Goal: Task Accomplishment & Management: Use online tool/utility

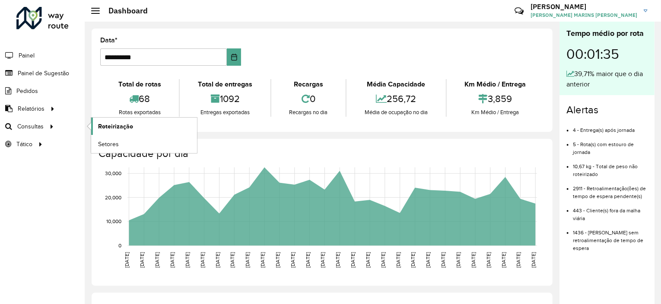
click at [111, 124] on span "Roteirização" at bounding box center [115, 126] width 35 height 9
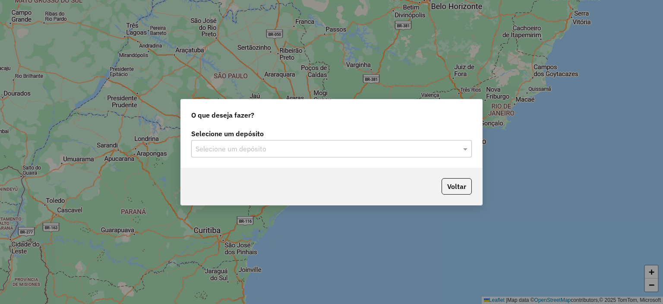
click at [303, 145] on input "text" at bounding box center [323, 149] width 255 height 10
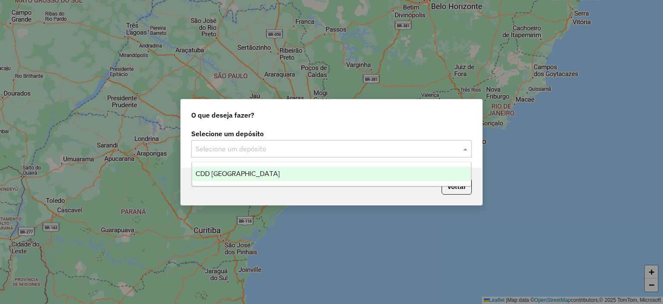
click at [291, 175] on div "CDD [GEOGRAPHIC_DATA]" at bounding box center [331, 173] width 279 height 15
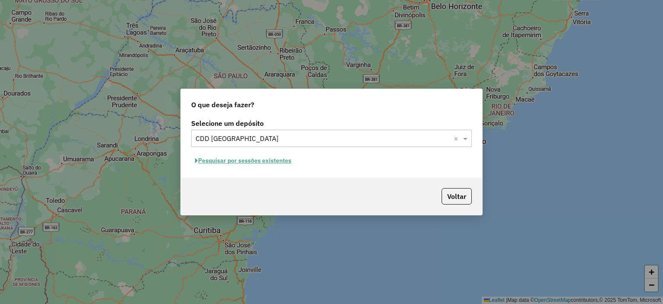
click at [234, 160] on button "Pesquisar por sessões existentes" at bounding box center [243, 160] width 104 height 13
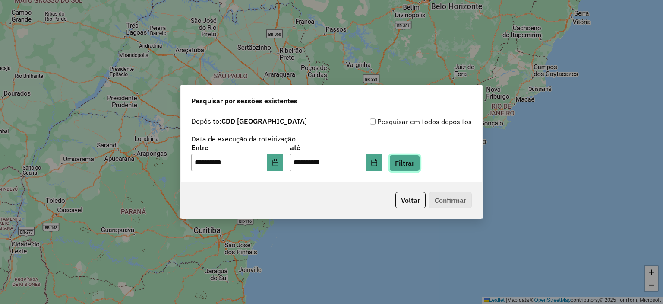
click at [413, 166] on button "Filtrar" at bounding box center [405, 163] width 31 height 16
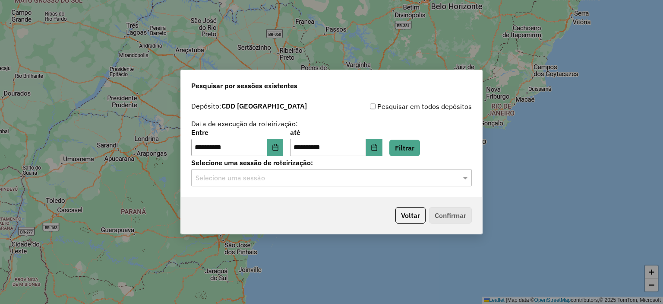
click at [333, 175] on input "text" at bounding box center [323, 178] width 255 height 10
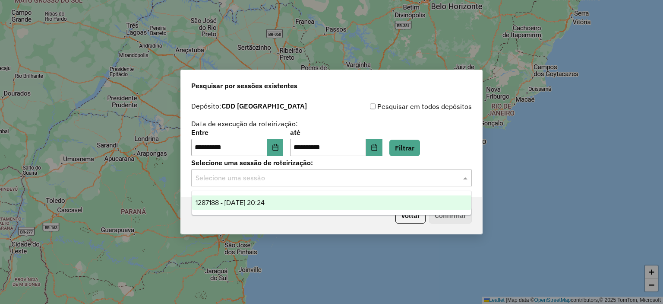
click at [265, 203] on span "1287188 - 02/10/2025 20:24" at bounding box center [230, 202] width 69 height 7
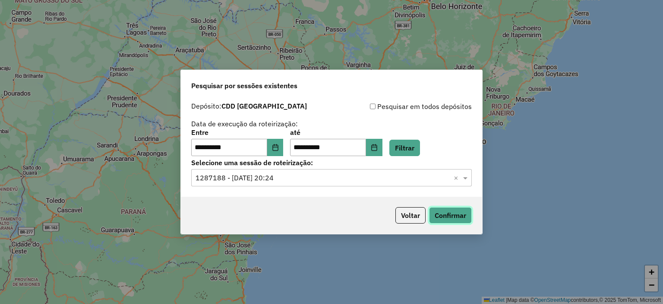
click at [454, 217] on button "Confirmar" at bounding box center [450, 215] width 43 height 16
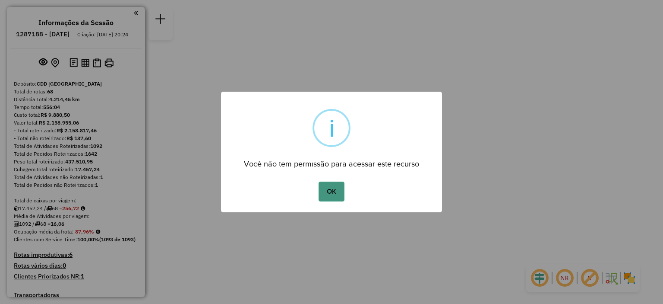
click at [339, 195] on button "OK" at bounding box center [331, 191] width 25 height 20
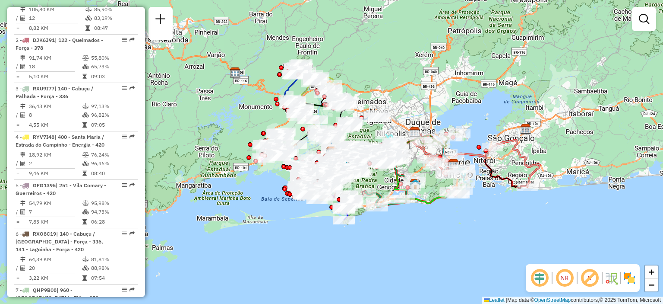
scroll to position [1339, 0]
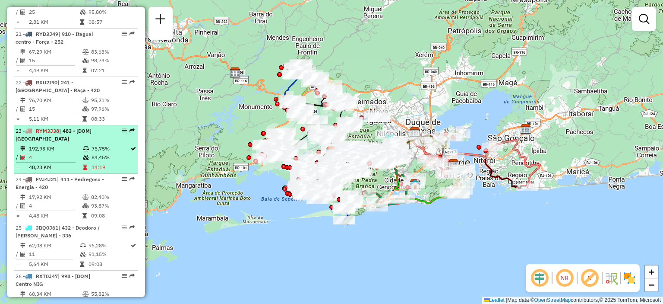
click at [44, 164] on li "23 - RYM3J38 | 483 - [DOM] [GEOGRAPHIC_DATA] 192,93 KM 75,75% / 4 84,45% = 48,2…" at bounding box center [76, 149] width 124 height 48
select select "**********"
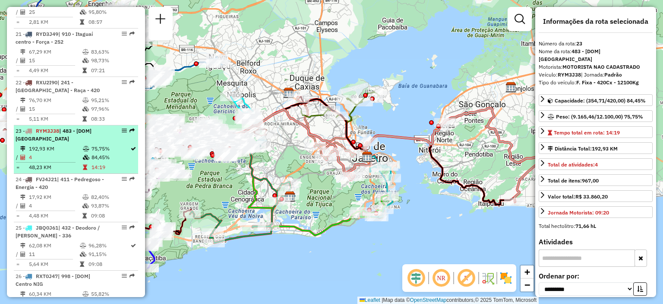
click at [124, 133] on em at bounding box center [124, 130] width 5 height 5
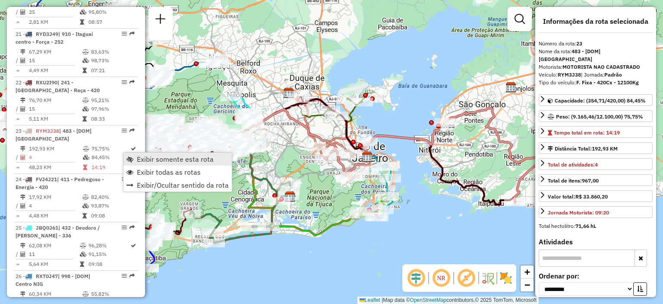
click at [155, 159] on span "Exibir somente esta rota" at bounding box center [175, 159] width 77 height 7
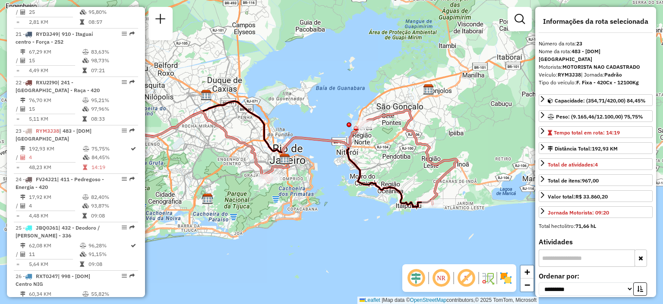
drag, startPoint x: 426, startPoint y: 202, endPoint x: 335, endPoint y: 203, distance: 91.2
click at [343, 204] on div "Janela de atendimento Grade de atendimento Capacidade Transportadoras Veículos …" at bounding box center [331, 152] width 663 height 304
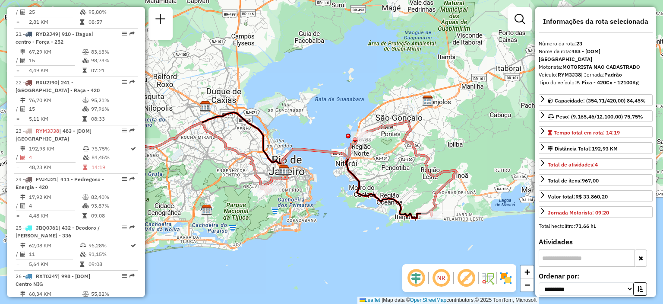
drag, startPoint x: 384, startPoint y: 184, endPoint x: 383, endPoint y: 196, distance: 11.2
click at [383, 196] on icon at bounding box center [236, 164] width 392 height 105
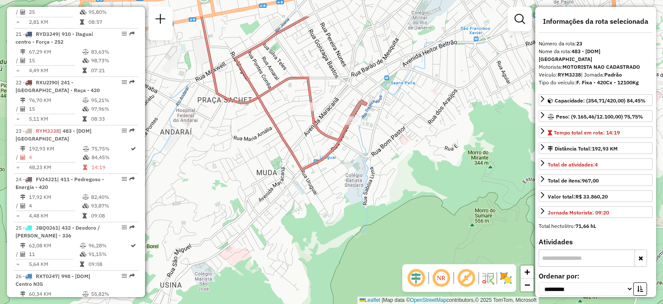
drag, startPoint x: 261, startPoint y: 131, endPoint x: 267, endPoint y: 178, distance: 47.0
click at [267, 178] on div "Janela de atendimento Grade de atendimento Capacidade Transportadoras Veículos …" at bounding box center [331, 152] width 663 height 304
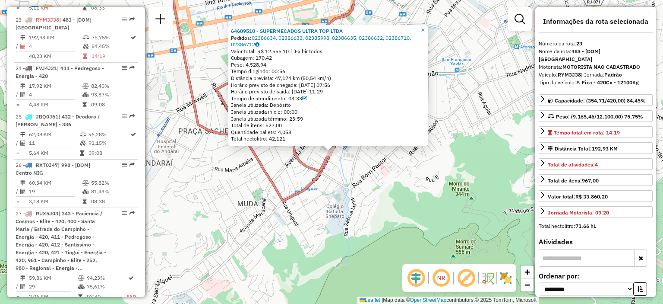
scroll to position [1479, 0]
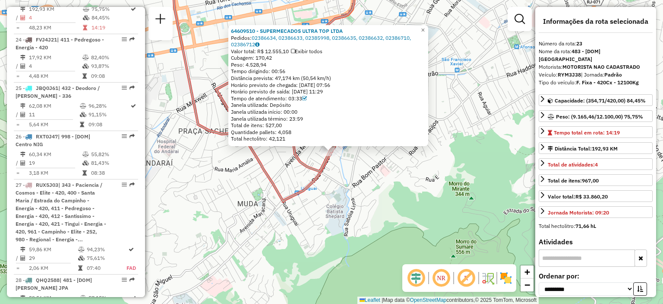
click at [468, 84] on div "64609510 - SUPERMECADOS ULTRA TOP LTDA Pedidos: 02386634, 02386633, 02385998, 0…" at bounding box center [331, 152] width 663 height 304
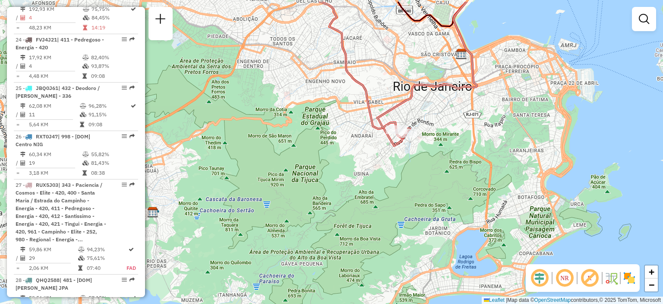
drag, startPoint x: 513, startPoint y: 91, endPoint x: 391, endPoint y: 211, distance: 170.4
click at [385, 238] on div "Janela de atendimento Grade de atendimento Capacidade Transportadoras Veículos …" at bounding box center [331, 152] width 663 height 304
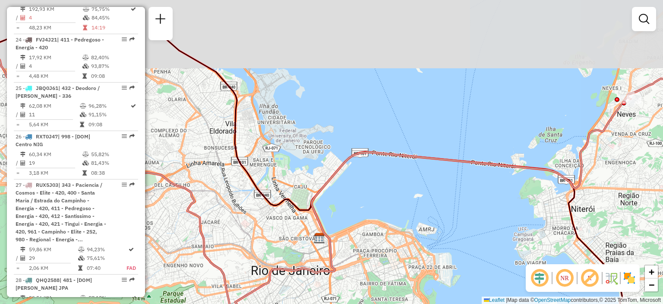
click at [446, 145] on div "Janela de atendimento Grade de atendimento Capacidade Transportadoras Veículos …" at bounding box center [331, 152] width 663 height 304
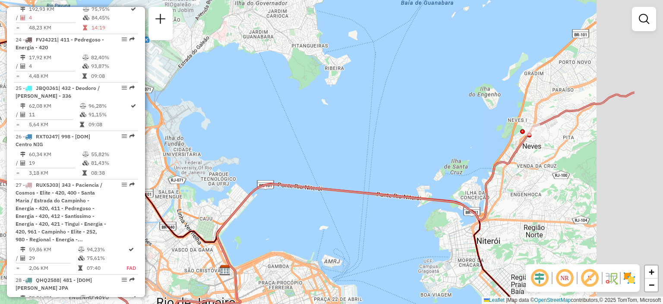
drag, startPoint x: 434, startPoint y: 77, endPoint x: 413, endPoint y: 89, distance: 24.4
click at [413, 89] on div "Janela de atendimento Grade de atendimento Capacidade Transportadoras Veículos …" at bounding box center [331, 152] width 663 height 304
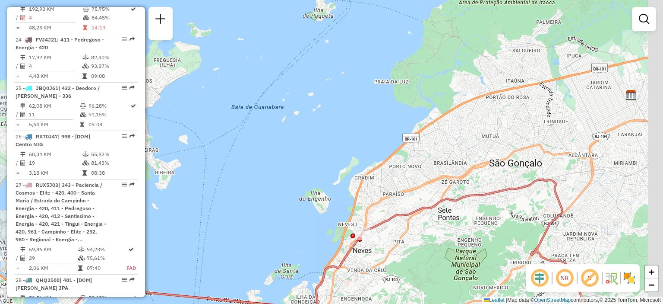
drag, startPoint x: 495, startPoint y: 73, endPoint x: 403, endPoint y: 138, distance: 111.8
click at [355, 162] on div "Janela de atendimento Grade de atendimento Capacidade Transportadoras Veículos …" at bounding box center [331, 152] width 663 height 304
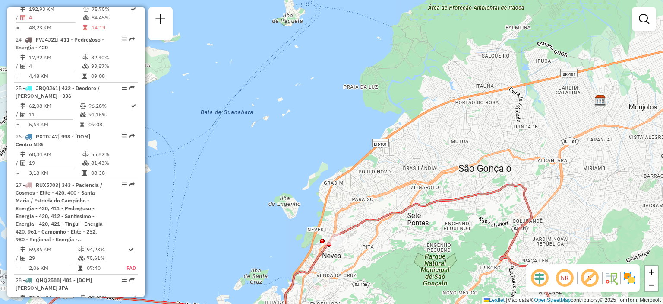
drag, startPoint x: 532, startPoint y: 65, endPoint x: 545, endPoint y: 38, distance: 29.8
click at [545, 38] on div "Janela de atendimento Grade de atendimento Capacidade Transportadoras Veículos …" at bounding box center [331, 152] width 663 height 304
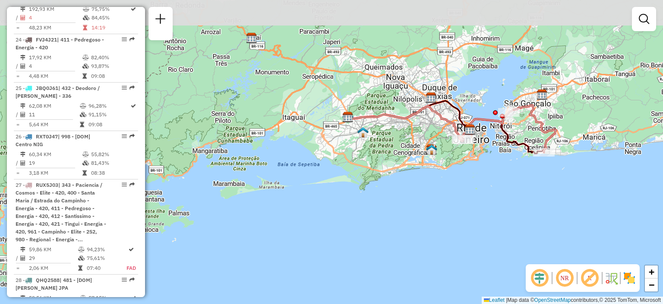
drag, startPoint x: 483, startPoint y: 130, endPoint x: 324, endPoint y: 200, distance: 174.3
click at [324, 200] on div "Janela de atendimento Grade de atendimento Capacidade Transportadoras Veículos …" at bounding box center [331, 152] width 663 height 304
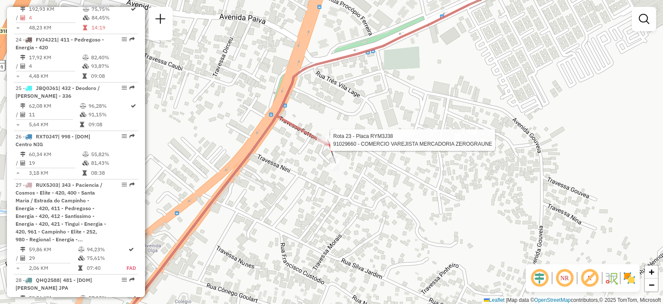
select select "**********"
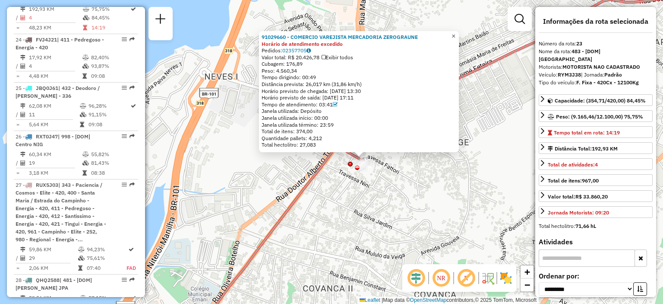
click at [456, 35] on span "×" at bounding box center [454, 35] width 4 height 7
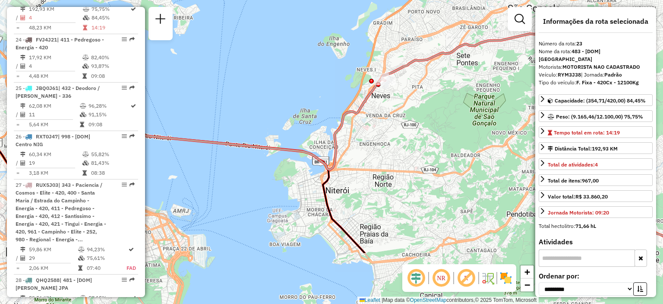
drag, startPoint x: 459, startPoint y: 182, endPoint x: 458, endPoint y: 126, distance: 56.6
click at [370, 27] on div "Janela de atendimento Grade de atendimento Capacidade Transportadoras Veículos …" at bounding box center [331, 152] width 663 height 304
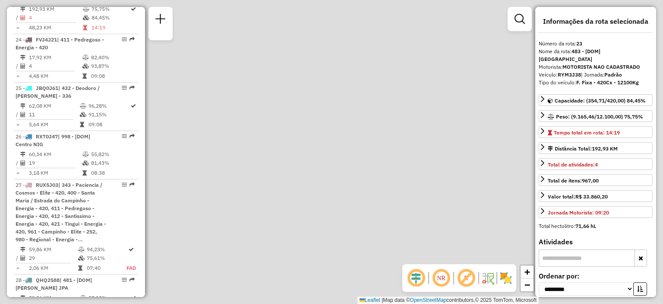
drag, startPoint x: 457, startPoint y: 133, endPoint x: 235, endPoint y: 3, distance: 258.1
click at [444, 123] on div "Janela de atendimento Grade de atendimento Capacidade Transportadoras Veículos …" at bounding box center [331, 152] width 663 height 304
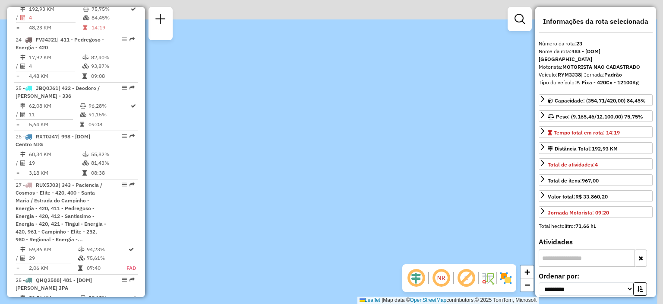
drag, startPoint x: 408, startPoint y: 76, endPoint x: 291, endPoint y: 213, distance: 180.8
click at [279, 217] on div "Rota 23 - Placa RYM3J38 91029660 - COMERCIO VAREJISTA MERCADORIA ZEROGRAUNE Jan…" at bounding box center [331, 152] width 663 height 304
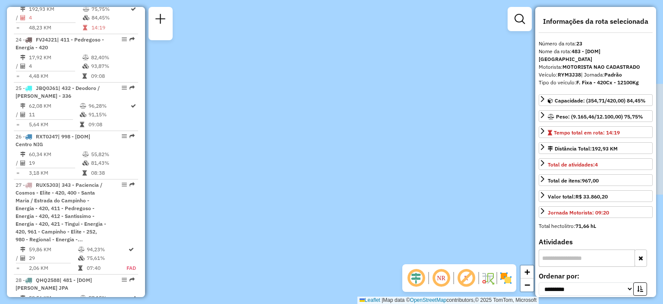
drag, startPoint x: 464, startPoint y: 108, endPoint x: 407, endPoint y: 200, distance: 108.5
click at [407, 200] on div "Rota 23 - Placa RYM3J38 91029660 - COMERCIO VAREJISTA MERCADORIA ZEROGRAUNE Jan…" at bounding box center [331, 152] width 663 height 304
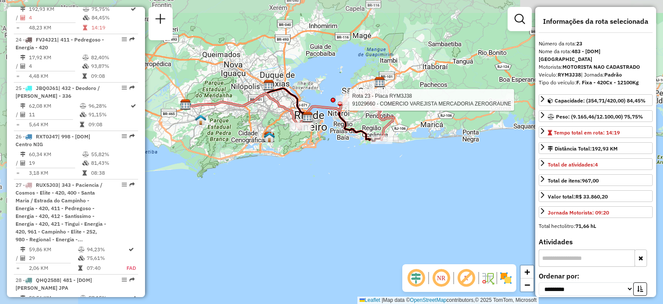
drag, startPoint x: 225, startPoint y: 103, endPoint x: 370, endPoint y: 169, distance: 159.9
click at [370, 169] on div "Rota 23 - Placa RYM3J38 91029660 - COMERCIO VAREJISTA MERCADORIA ZEROGRAUNE Jan…" at bounding box center [331, 152] width 663 height 304
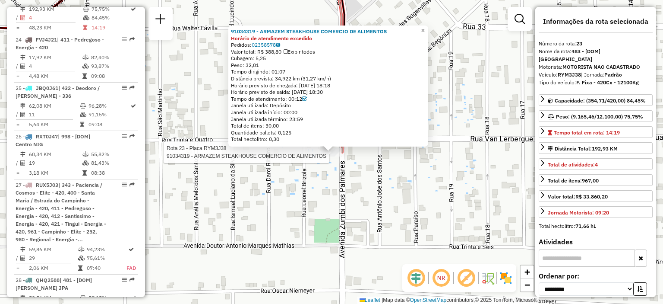
click at [425, 27] on span "×" at bounding box center [423, 30] width 4 height 7
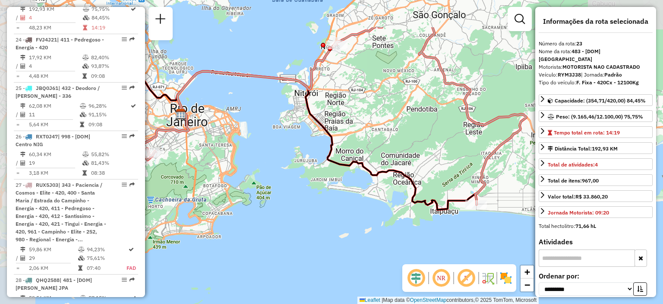
drag, startPoint x: 237, startPoint y: 116, endPoint x: 403, endPoint y: 173, distance: 175.5
click at [403, 173] on icon at bounding box center [300, 118] width 354 height 182
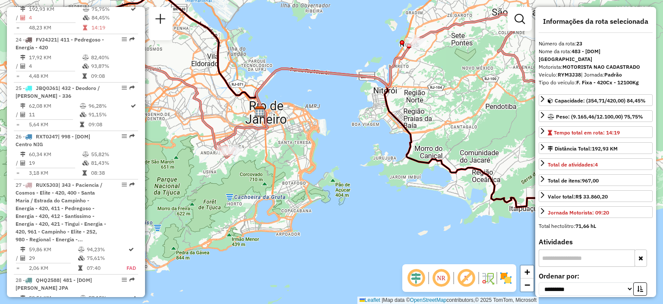
drag, startPoint x: 298, startPoint y: 150, endPoint x: 376, endPoint y: 148, distance: 77.4
click at [376, 148] on div "Janela de atendimento Grade de atendimento Capacidade Transportadoras Veículos …" at bounding box center [331, 152] width 663 height 304
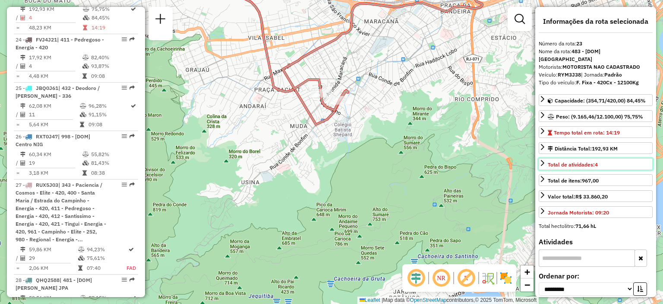
click at [547, 158] on link "Total de atividades: 4" at bounding box center [596, 164] width 114 height 12
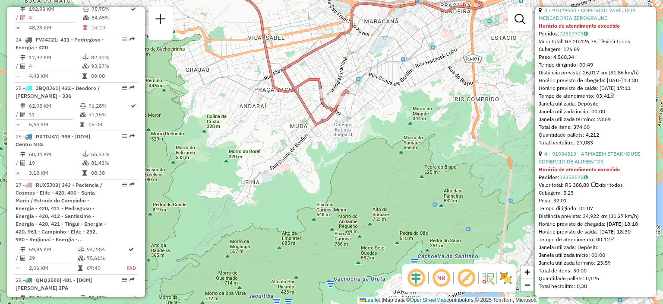
scroll to position [568, 0]
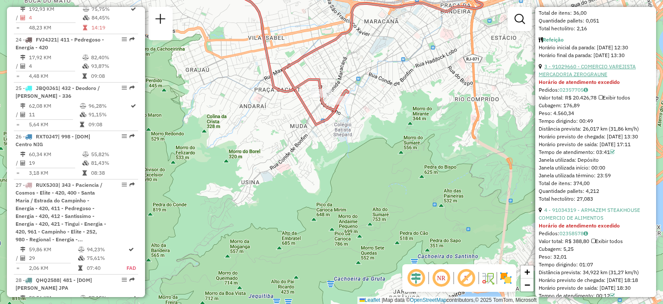
click at [594, 77] on link "3 - 91029660 - COMERCIO VAREJISTA MERCADORIA ZEROGRAUNE" at bounding box center [587, 70] width 97 height 14
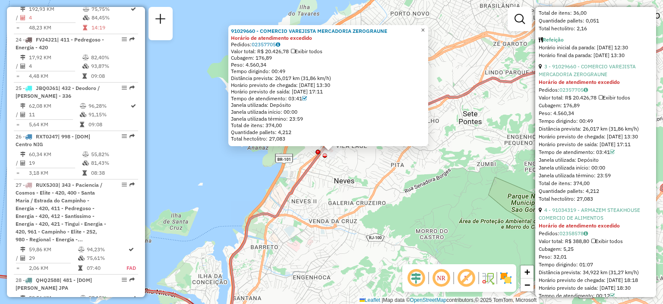
click at [425, 27] on span "×" at bounding box center [423, 29] width 4 height 7
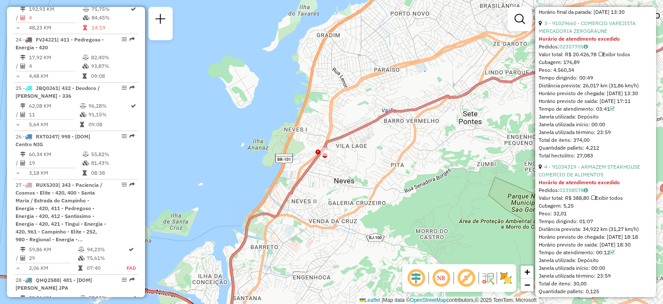
scroll to position [654, 0]
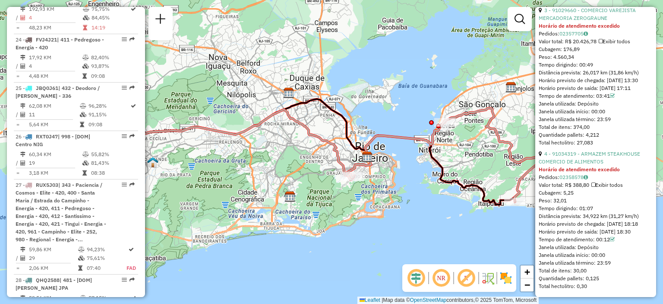
scroll to position [525, 0]
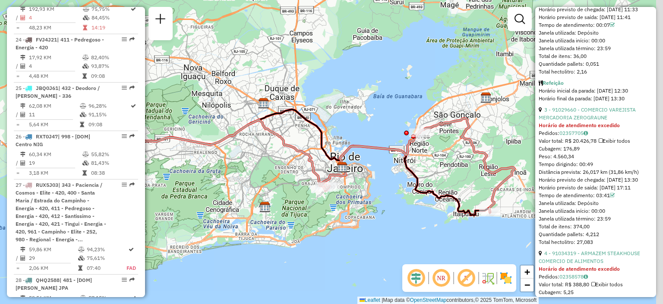
drag, startPoint x: 317, startPoint y: 68, endPoint x: 273, endPoint y: 76, distance: 44.7
click at [286, 80] on div "Janela de atendimento Grade de atendimento Capacidade Transportadoras Veículos …" at bounding box center [331, 152] width 663 height 304
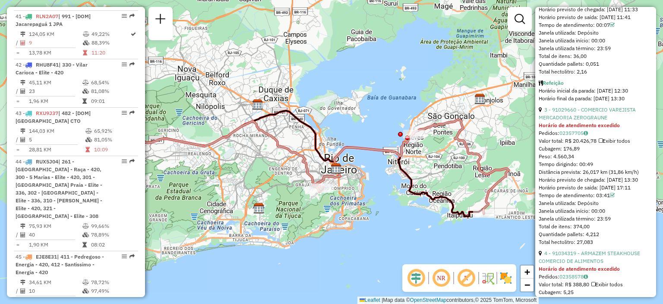
scroll to position [2429, 0]
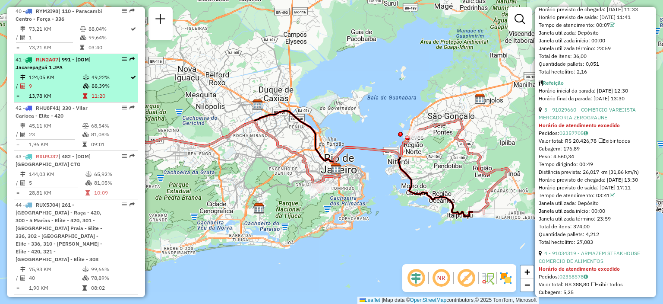
click at [64, 71] on div "41 - RLN2A07 | 991 - [DOM] [STREET_ADDRESS]" at bounding box center [62, 64] width 92 height 16
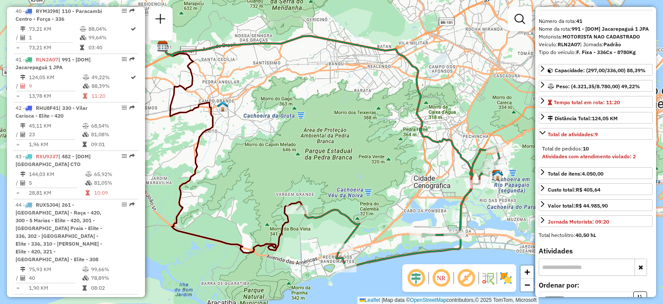
scroll to position [0, 0]
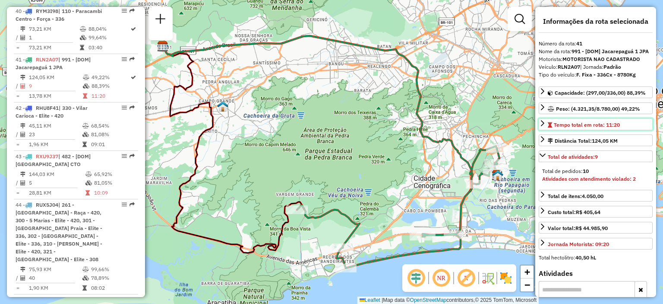
click at [568, 125] on span "Tempo total em rota: 11:20" at bounding box center [587, 124] width 66 height 6
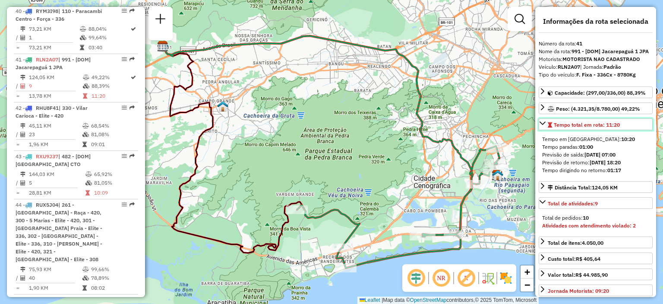
click at [565, 126] on span "Tempo total em rota: 11:20" at bounding box center [587, 124] width 66 height 6
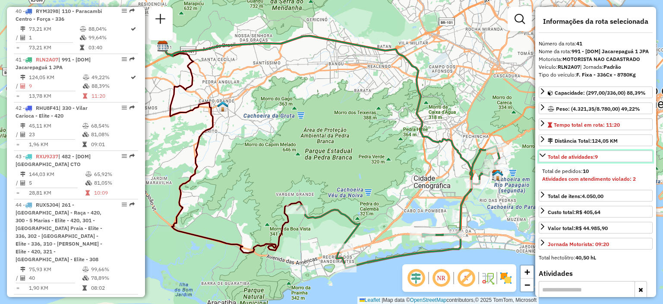
click at [565, 155] on span "Total de atividades: 9" at bounding box center [573, 156] width 50 height 6
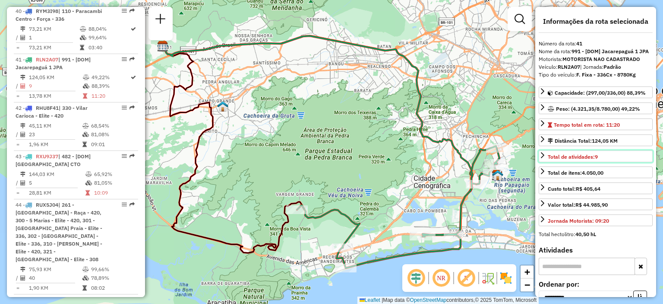
click at [565, 155] on span "Total de atividades: 9" at bounding box center [573, 156] width 50 height 6
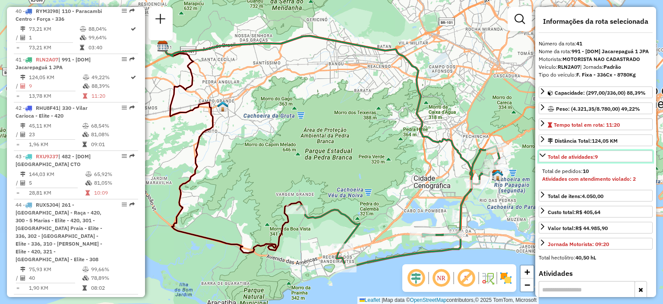
click at [565, 155] on span "Total de atividades: 9" at bounding box center [573, 156] width 50 height 6
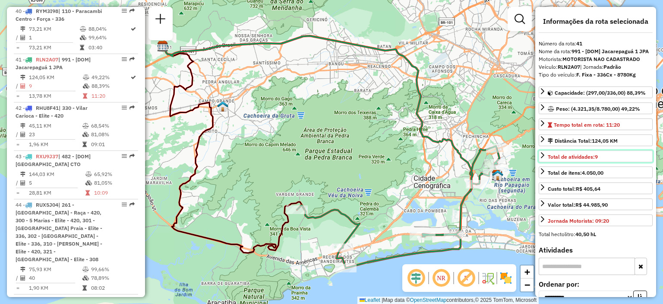
click at [565, 155] on span "Total de atividades: 9" at bounding box center [573, 156] width 50 height 6
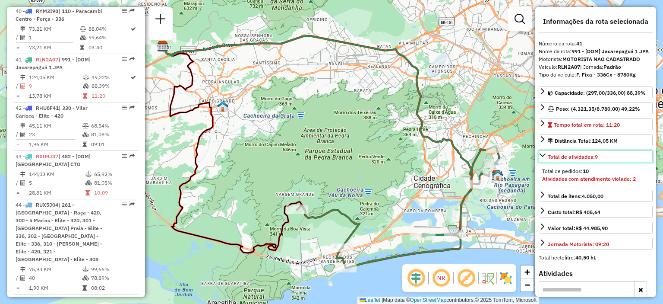
click at [560, 157] on span "Total de atividades: 9" at bounding box center [573, 156] width 50 height 6
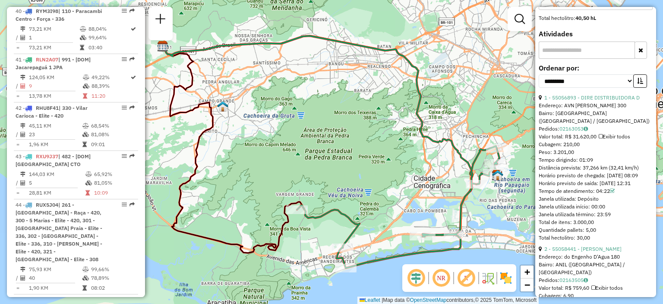
scroll to position [259, 0]
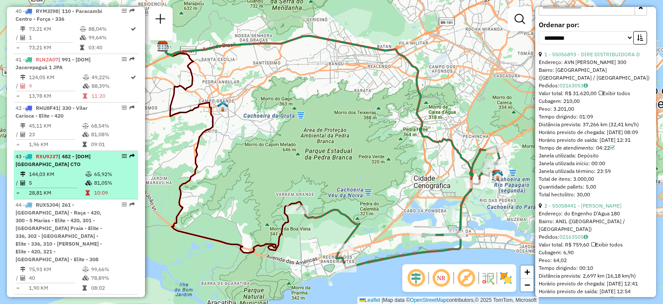
click at [54, 172] on li "43 - RXU9J37 | 482 - [DOM] [GEOGRAPHIC_DATA] CTO 144,03 KM 65,92% / 5 81,05% = …" at bounding box center [76, 175] width 124 height 48
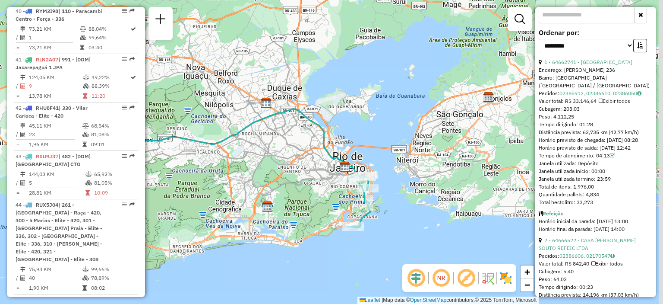
drag, startPoint x: 373, startPoint y: 184, endPoint x: 314, endPoint y: 197, distance: 60.7
click at [286, 190] on div "Janela de atendimento Grade de atendimento Capacidade Transportadoras Veículos …" at bounding box center [331, 152] width 663 height 304
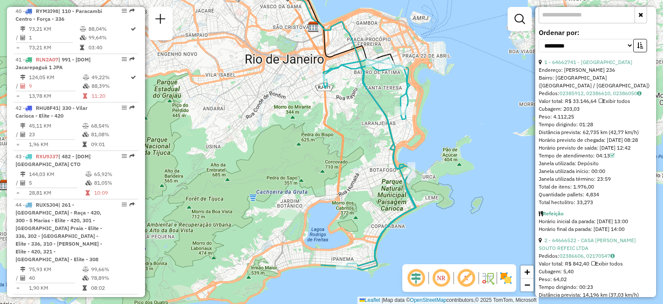
drag, startPoint x: 330, startPoint y: 198, endPoint x: 329, endPoint y: 165, distance: 33.7
click at [329, 165] on div "Janela de atendimento Grade de atendimento Capacidade Transportadoras Veículos …" at bounding box center [331, 152] width 663 height 304
